Goal: Book appointment/travel/reservation

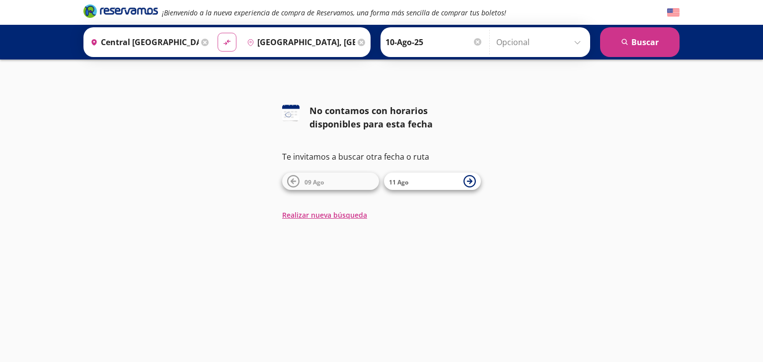
click at [223, 43] on icon at bounding box center [226, 42] width 7 height 5
type input "[GEOGRAPHIC_DATA], [GEOGRAPHIC_DATA]"
type input "Central [GEOGRAPHIC_DATA], [GEOGRAPHIC_DATA]"
click at [631, 35] on button "search [GEOGRAPHIC_DATA]" at bounding box center [639, 42] width 79 height 30
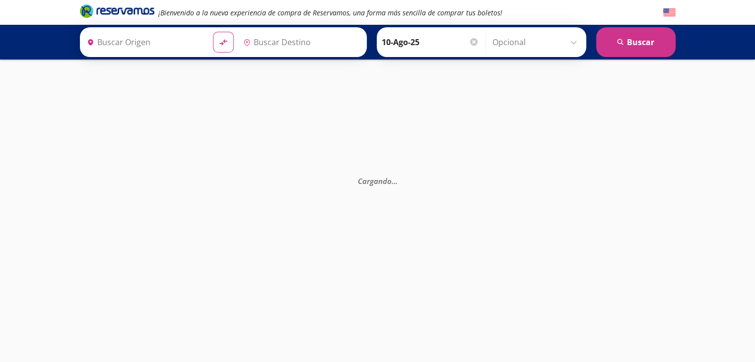
type input "[GEOGRAPHIC_DATA], [GEOGRAPHIC_DATA]"
type input "Central [GEOGRAPHIC_DATA], [GEOGRAPHIC_DATA]"
